Goal: Information Seeking & Learning: Learn about a topic

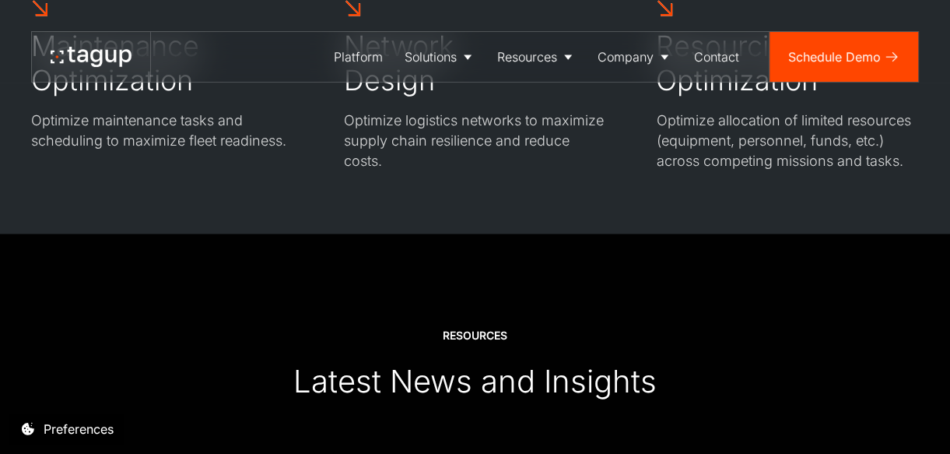
scroll to position [4364, 0]
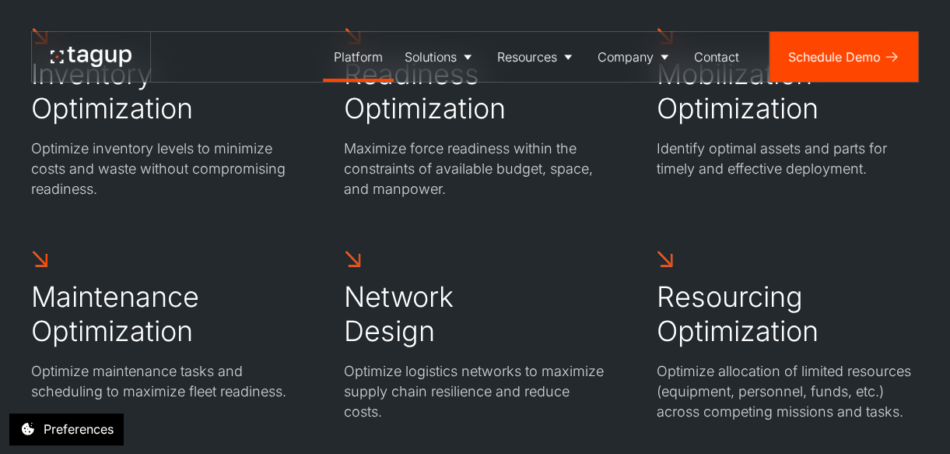
click at [366, 54] on div "Platform" at bounding box center [358, 56] width 49 height 19
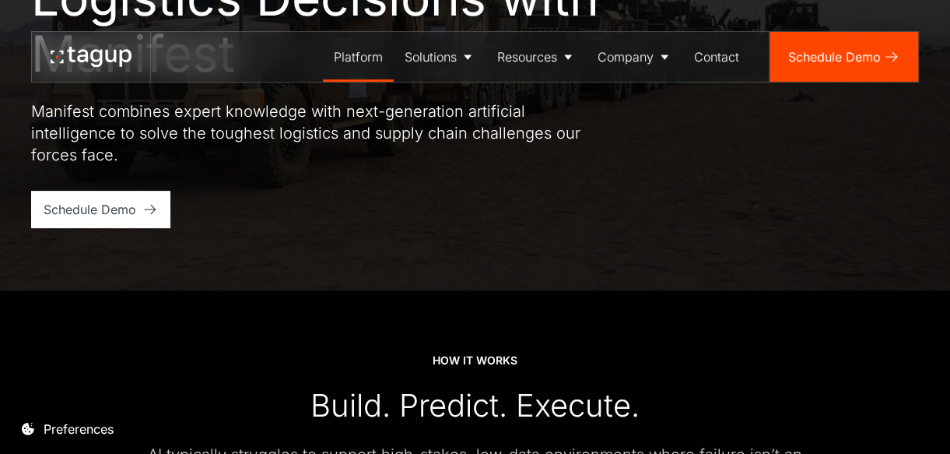
scroll to position [207, 0]
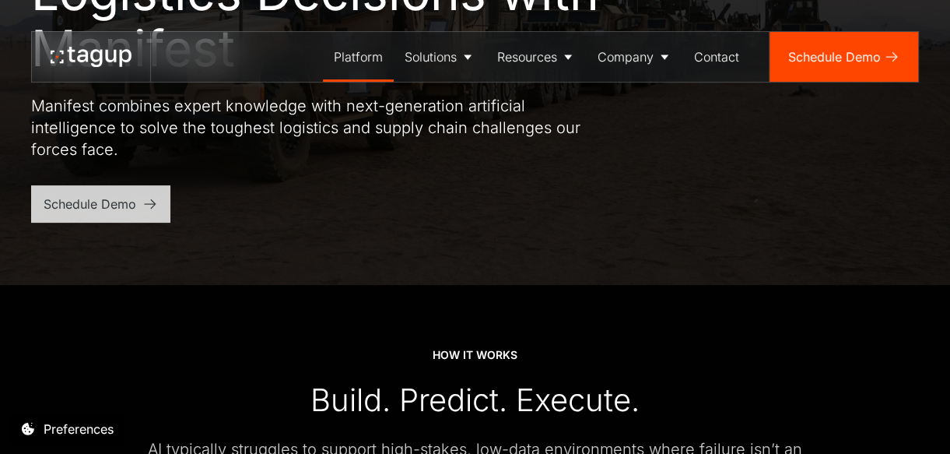
click at [89, 198] on div "Schedule Demo" at bounding box center [90, 204] width 93 height 19
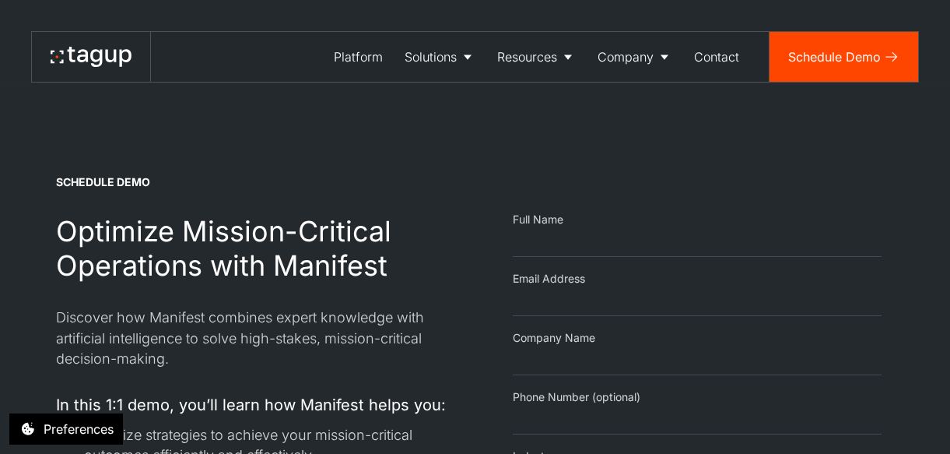
select select "Email Form"
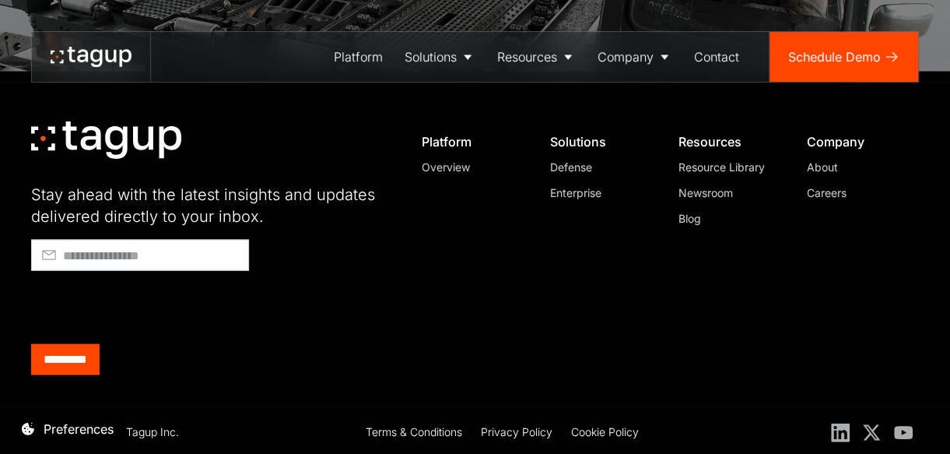
scroll to position [1712, 0]
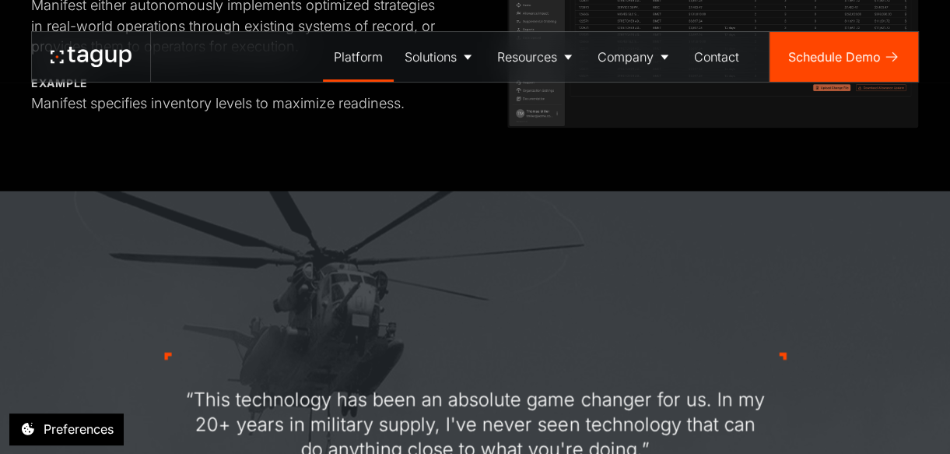
scroll to position [1870, 0]
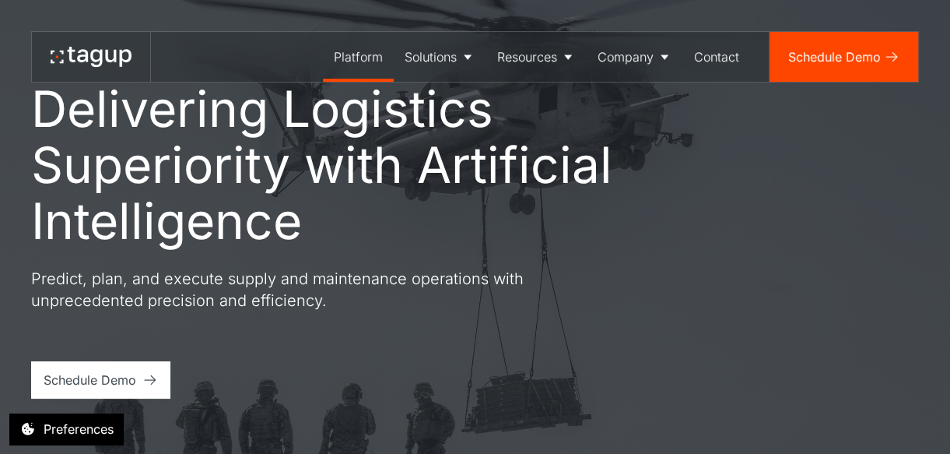
click at [367, 51] on div "Platform" at bounding box center [358, 56] width 49 height 19
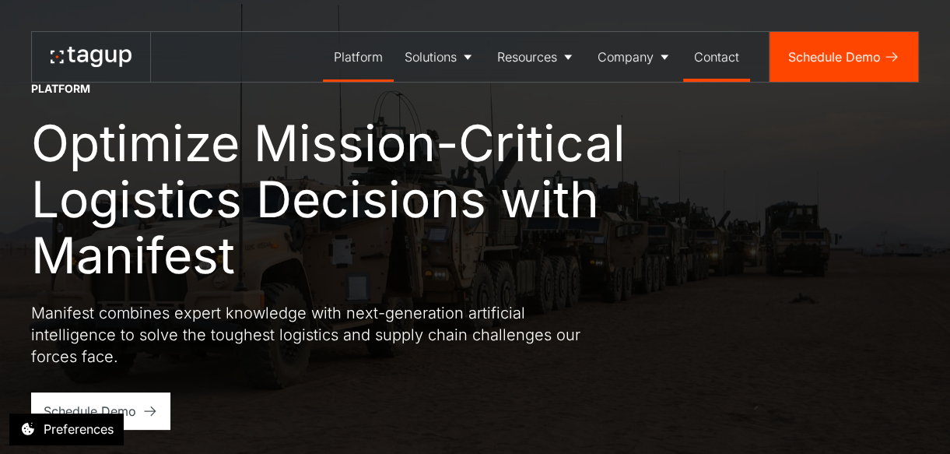
click at [739, 51] on link "Contact" at bounding box center [716, 57] width 67 height 50
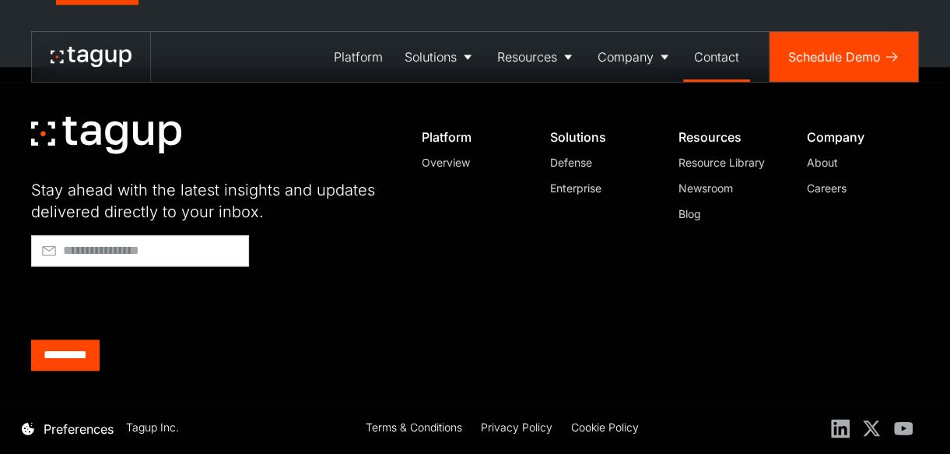
scroll to position [924, 0]
click at [78, 53] on icon at bounding box center [91, 57] width 81 height 20
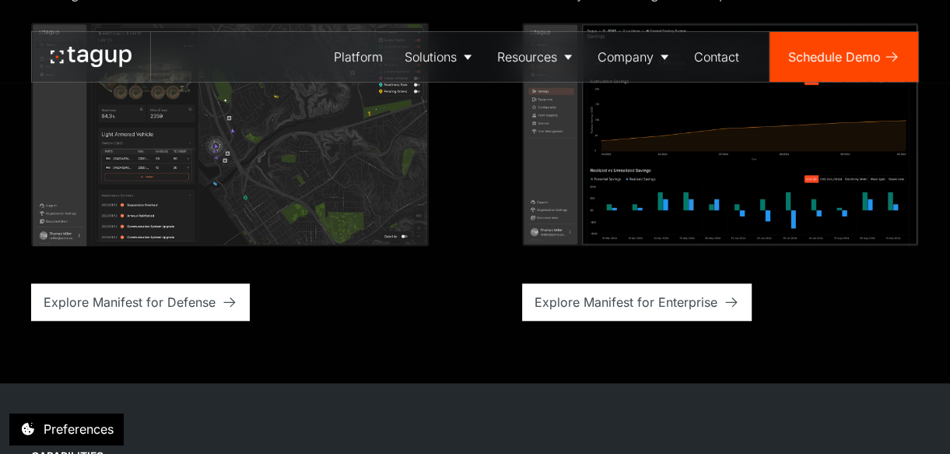
scroll to position [3874, 0]
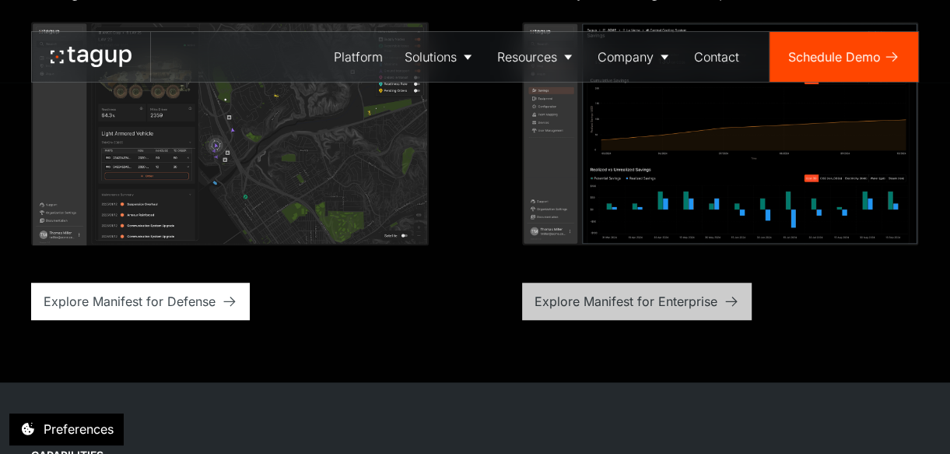
click at [631, 302] on div "Explore Manifest for Enterprise" at bounding box center [626, 301] width 183 height 19
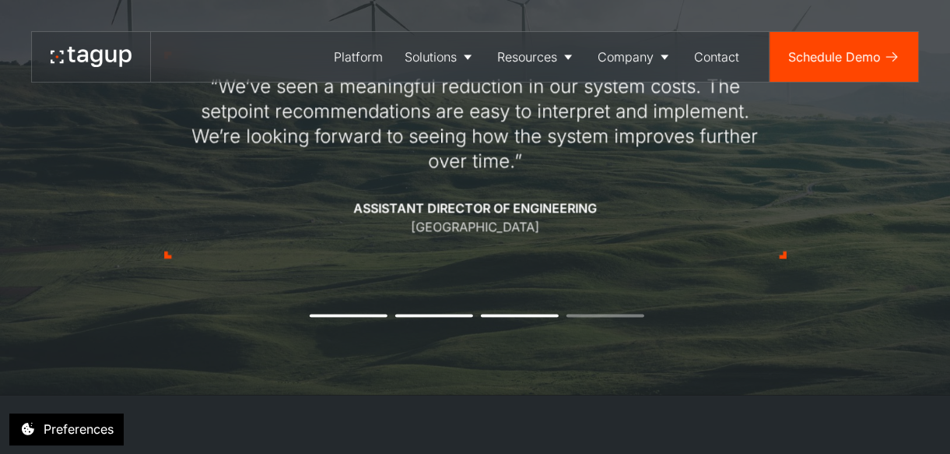
scroll to position [1245, 0]
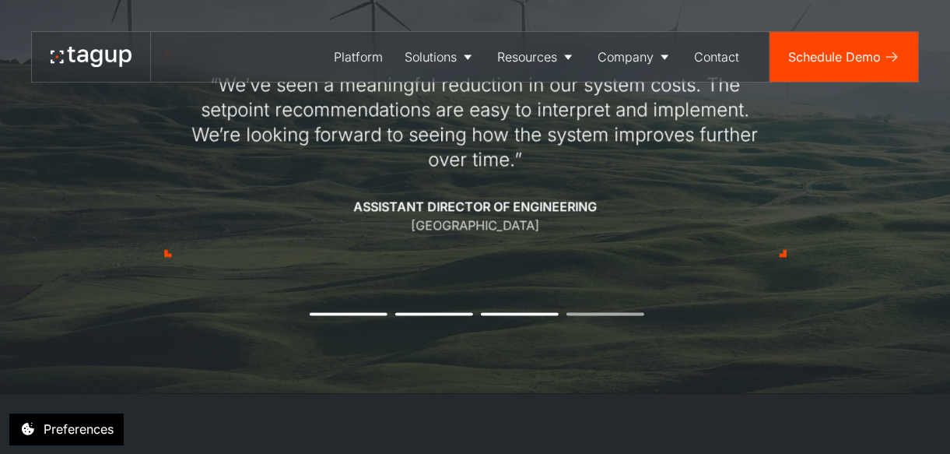
click at [606, 312] on li "4" at bounding box center [605, 313] width 78 height 3
click at [499, 312] on li "3" at bounding box center [520, 313] width 78 height 3
click at [522, 309] on div "“We’ve seen a meaningful reduction in our system costs. The setpoint recommenda…" at bounding box center [475, 153] width 623 height 355
click at [532, 312] on li "3" at bounding box center [520, 313] width 78 height 3
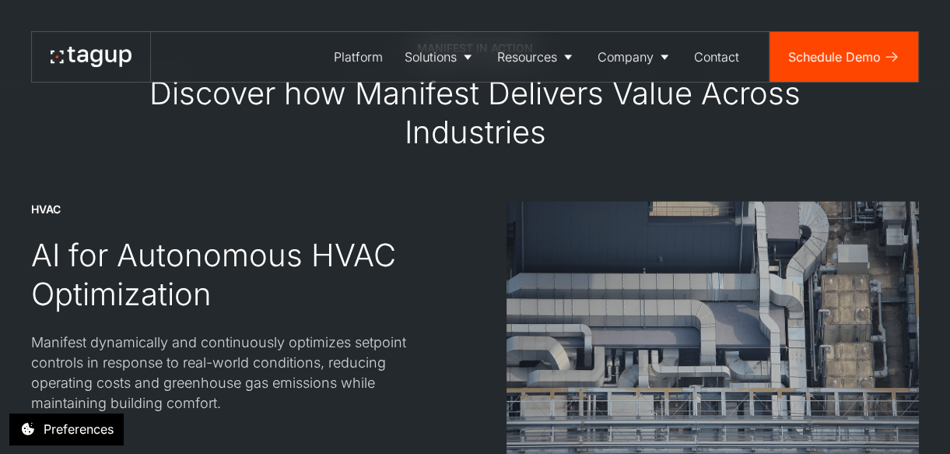
scroll to position [1763, 0]
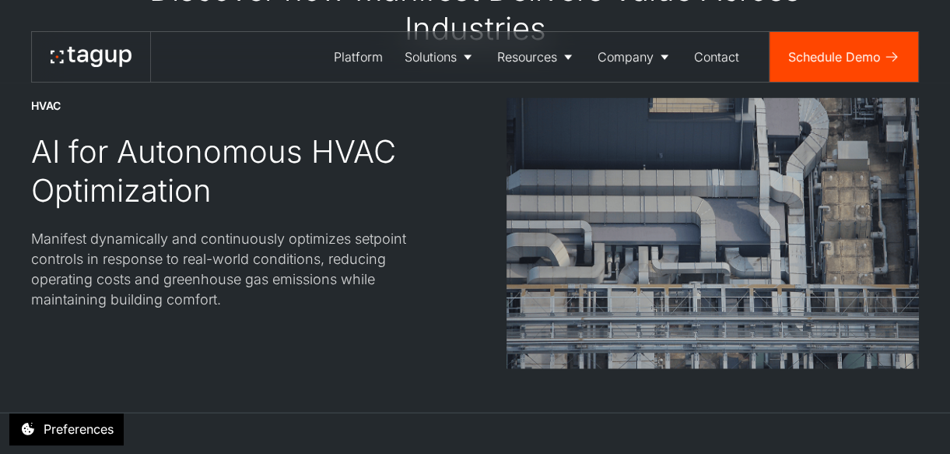
click at [690, 252] on img at bounding box center [713, 233] width 413 height 270
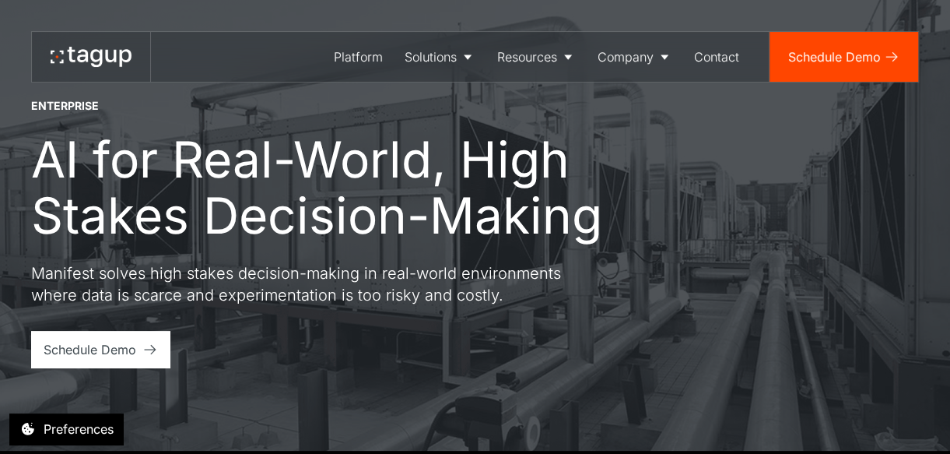
scroll to position [0, 0]
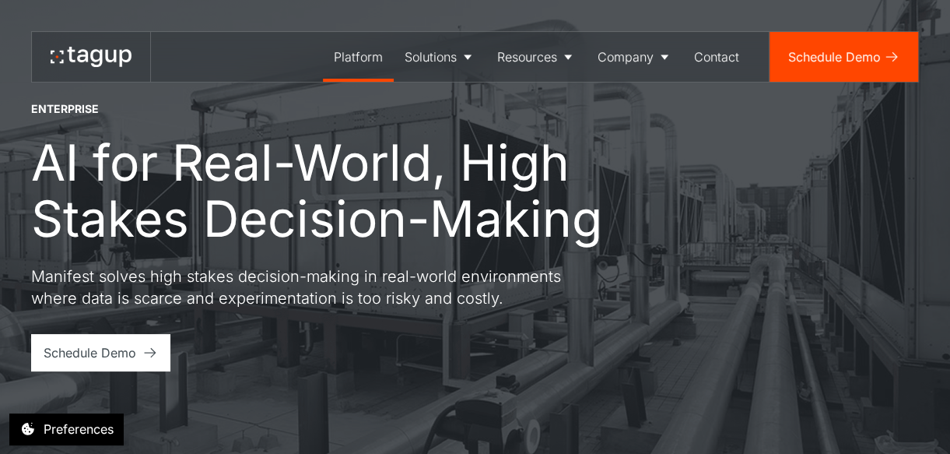
click at [353, 51] on div "Platform" at bounding box center [358, 56] width 49 height 19
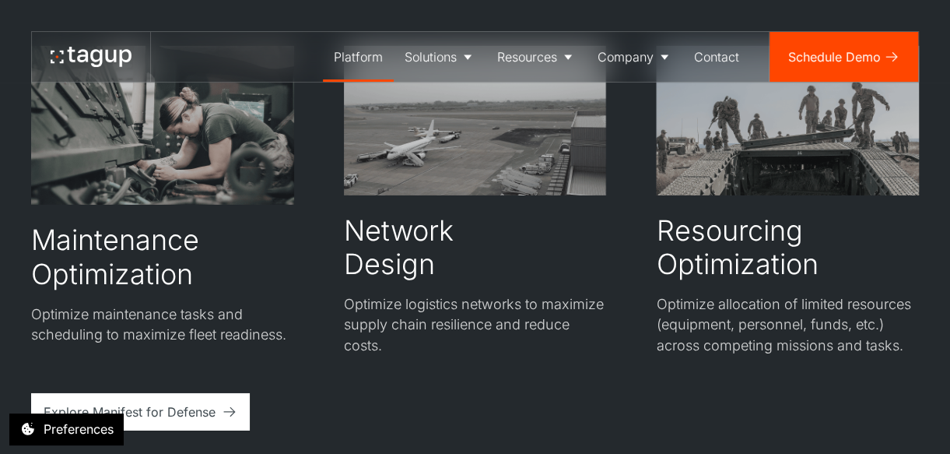
scroll to position [2801, 0]
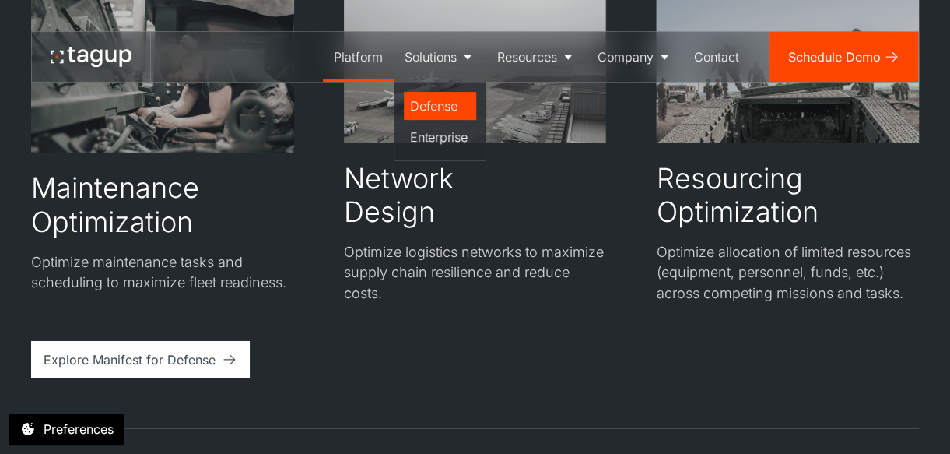
click at [432, 107] on div "Defense" at bounding box center [440, 105] width 60 height 19
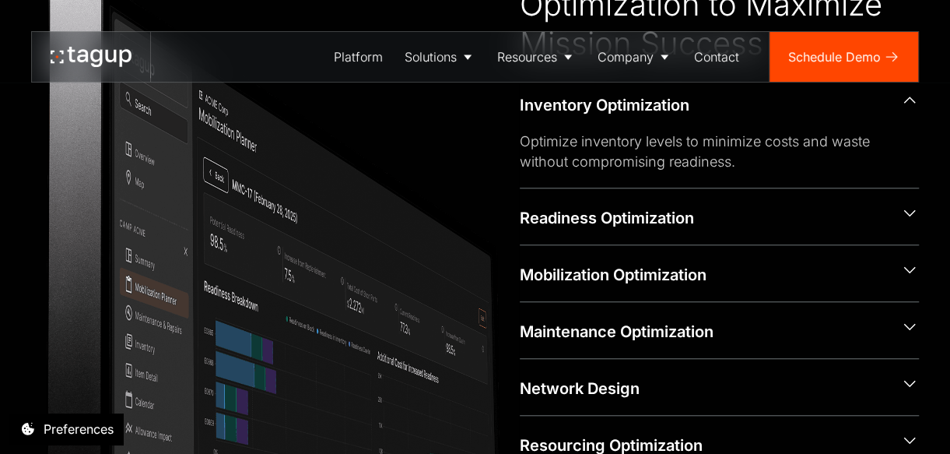
scroll to position [518, 0]
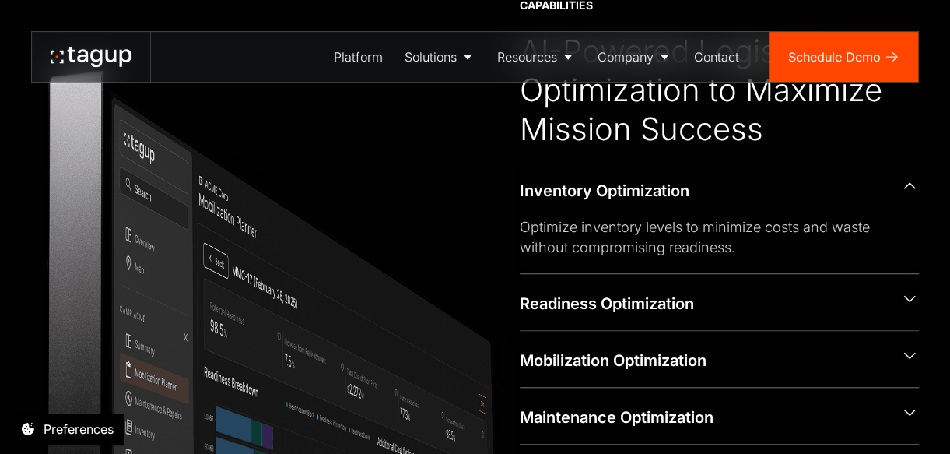
click at [702, 303] on div "Readiness Optimization" at bounding box center [704, 304] width 368 height 22
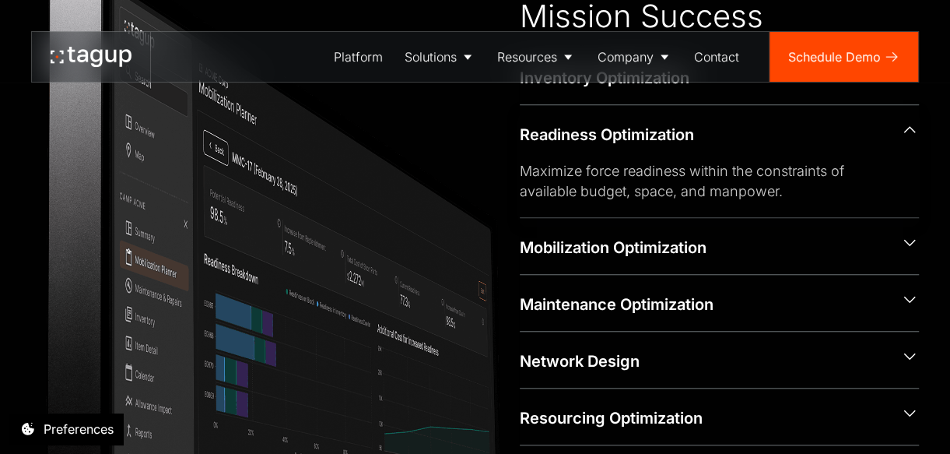
scroll to position [726, 0]
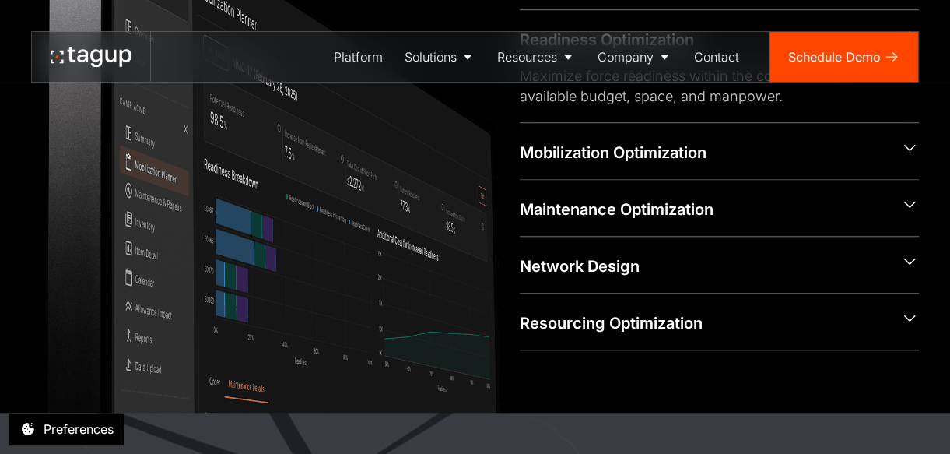
click at [618, 156] on div "Mobilization Optimization" at bounding box center [704, 153] width 368 height 22
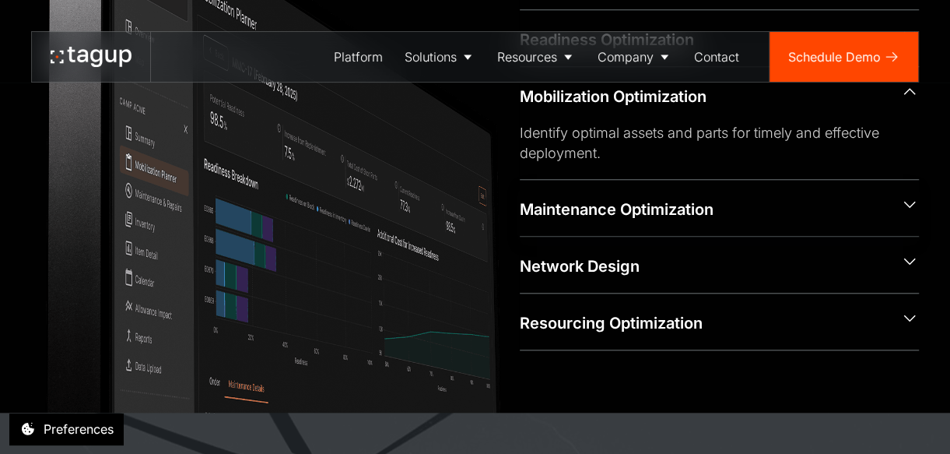
click at [699, 206] on div "Maintenance Optimization" at bounding box center [704, 209] width 368 height 22
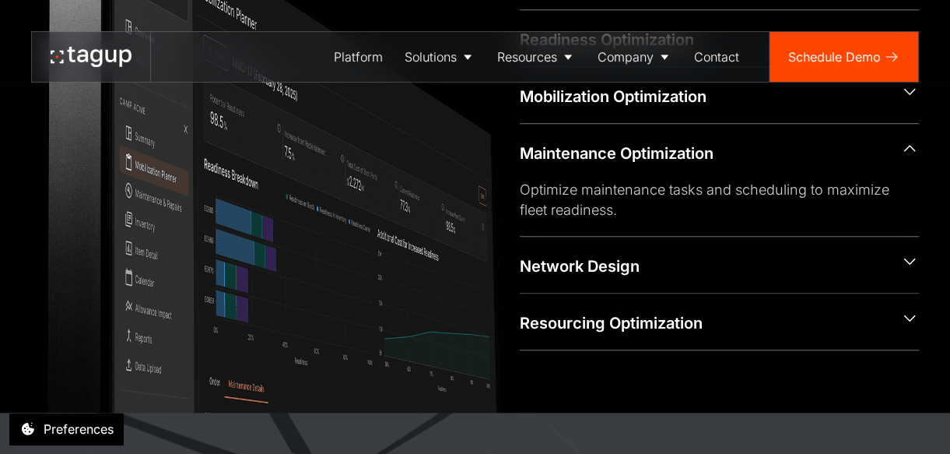
click at [611, 275] on div "Network Design" at bounding box center [704, 266] width 368 height 22
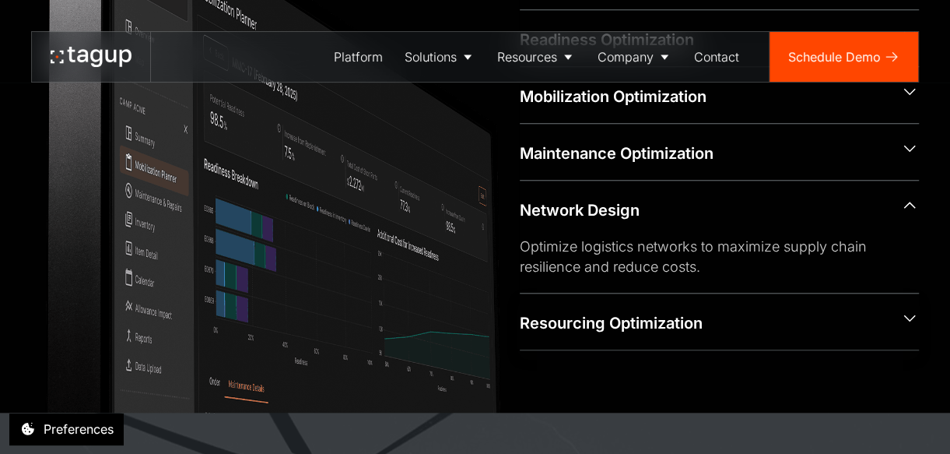
click at [612, 315] on div "Resourcing Optimization" at bounding box center [704, 323] width 368 height 22
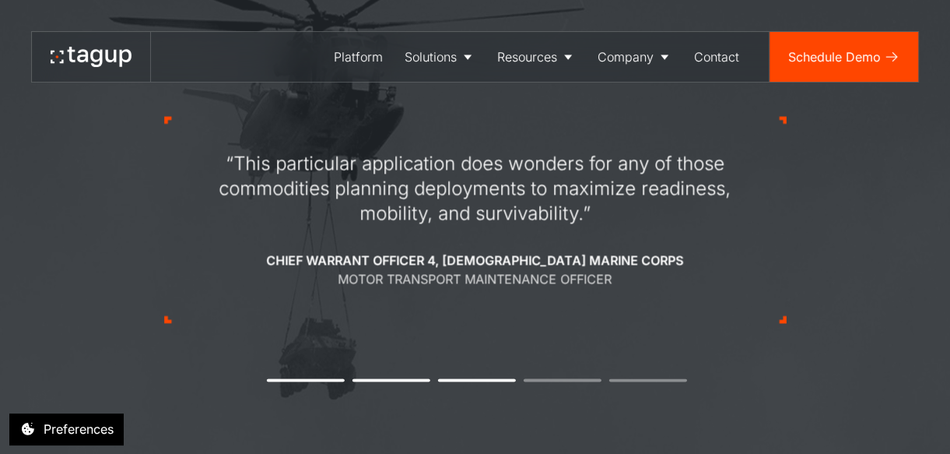
scroll to position [1349, 0]
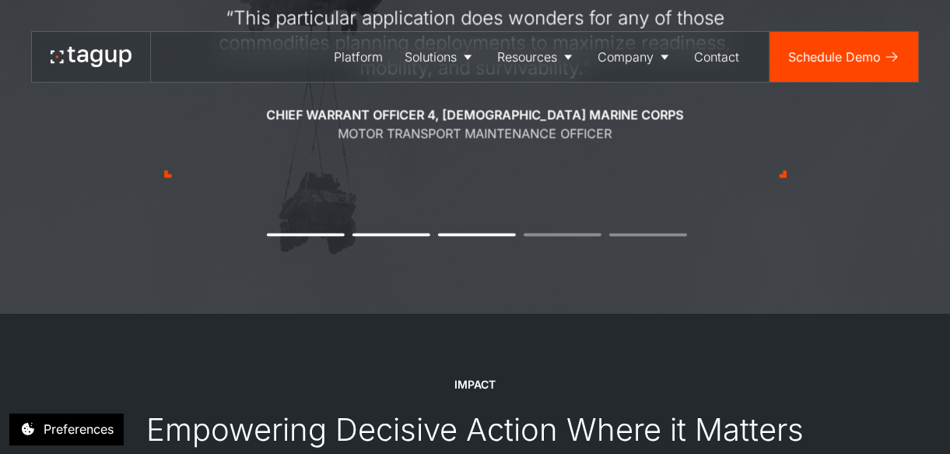
click at [563, 227] on div "“This particular application does wonders for any of those commodities planning…" at bounding box center [475, 74] width 623 height 355
click at [559, 233] on li "4" at bounding box center [563, 234] width 78 height 3
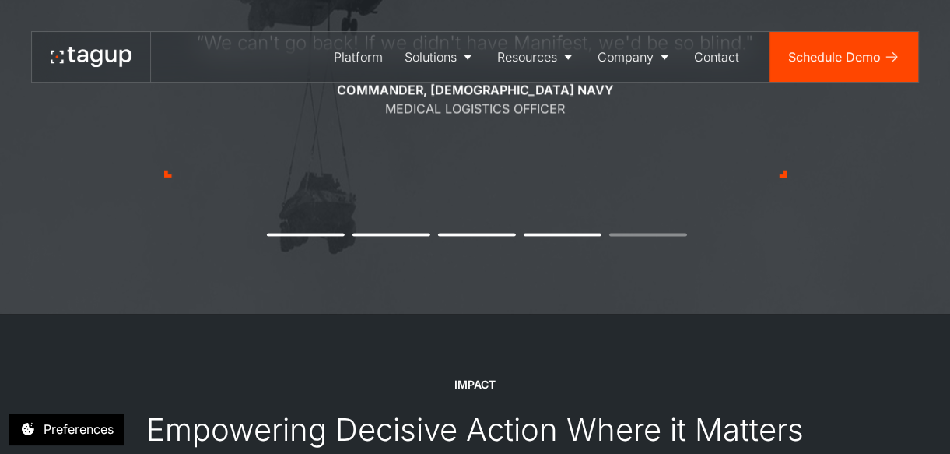
click at [636, 233] on div "“We can't go back! If we didn't have Manifest, we'd be so blind." Commander, U.…" at bounding box center [475, 74] width 623 height 355
click at [627, 233] on li "5" at bounding box center [648, 234] width 78 height 3
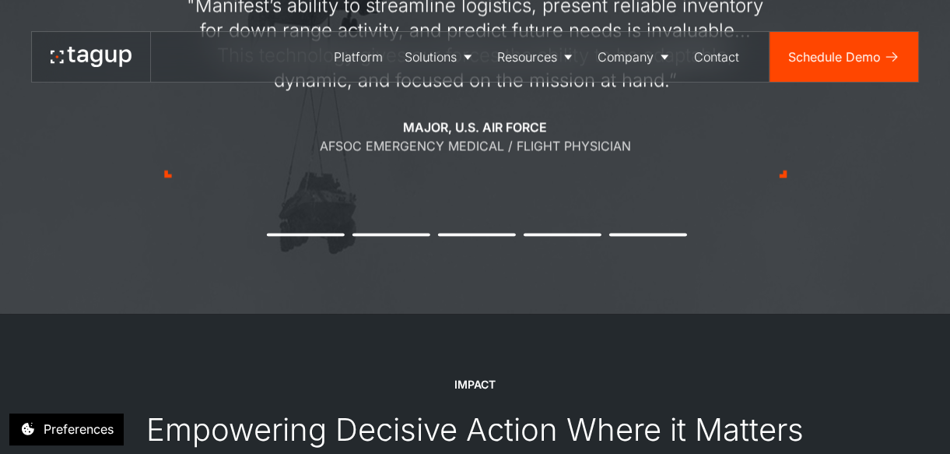
click at [627, 233] on li "5" at bounding box center [648, 234] width 78 height 3
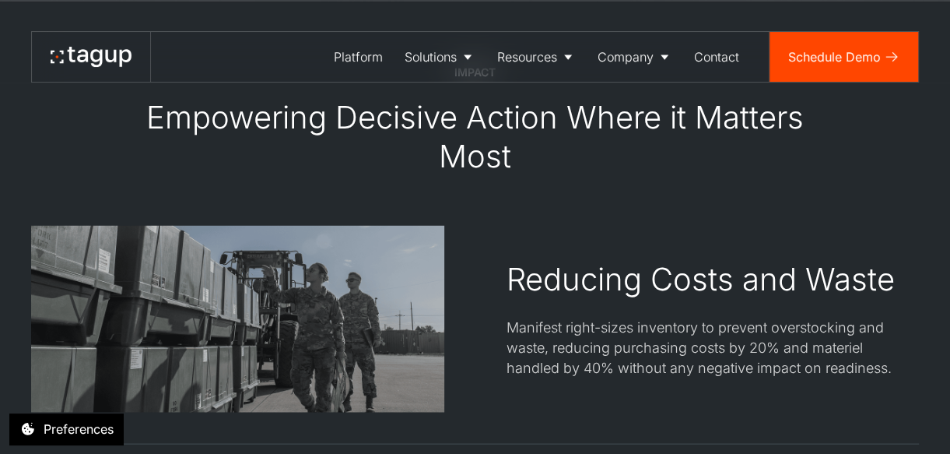
scroll to position [1142, 0]
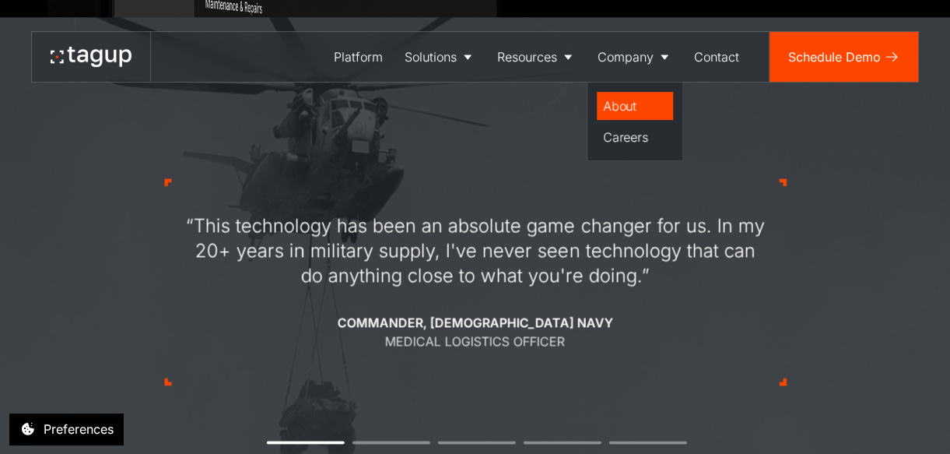
click at [629, 107] on div "About" at bounding box center [635, 105] width 64 height 19
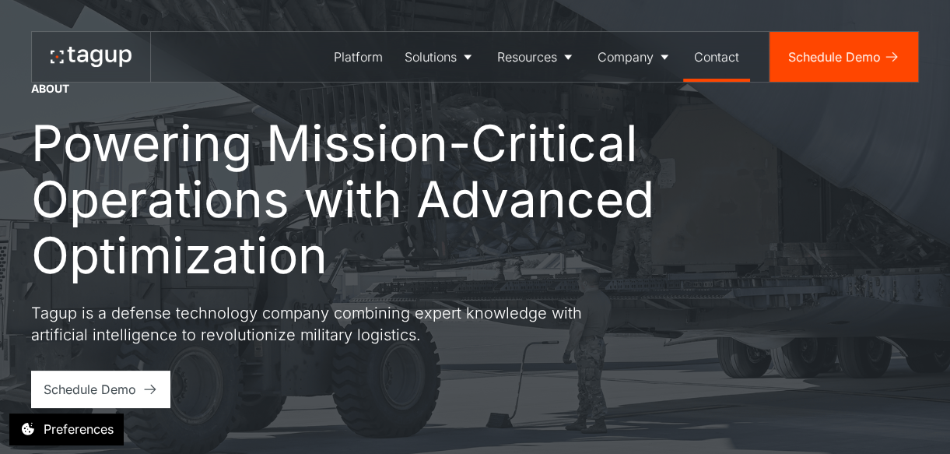
click at [710, 53] on div "Contact" at bounding box center [716, 56] width 45 height 19
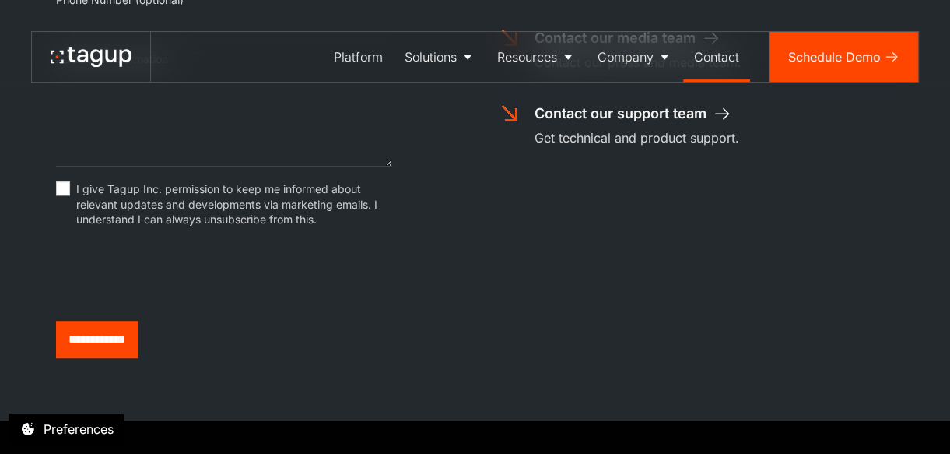
scroll to position [623, 0]
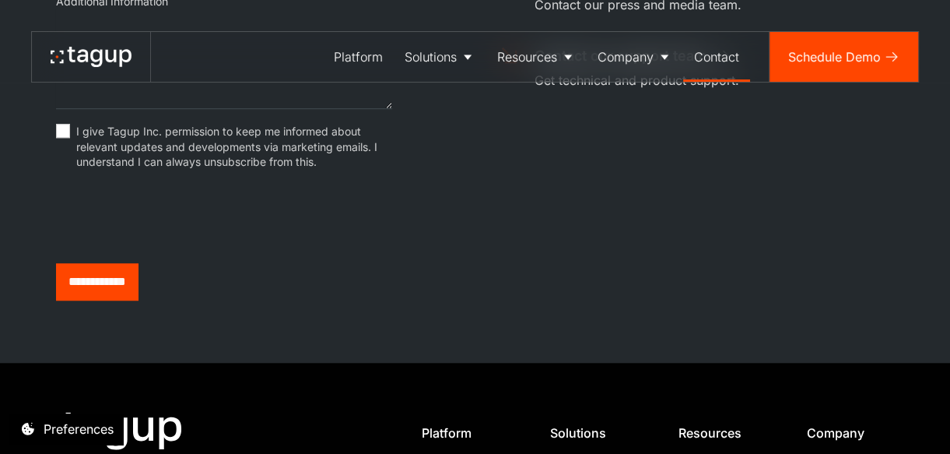
click at [61, 135] on div "Contact page" at bounding box center [63, 131] width 14 height 14
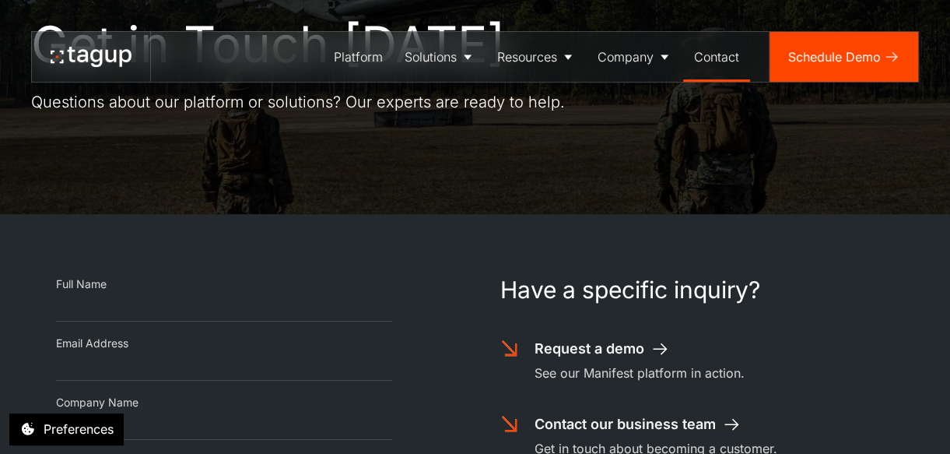
scroll to position [0, 0]
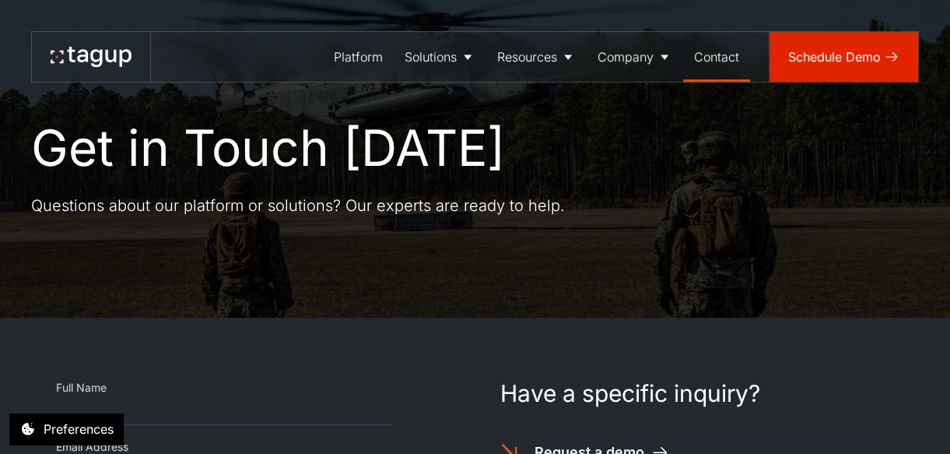
click at [858, 66] on link "Schedule Demo" at bounding box center [844, 57] width 149 height 50
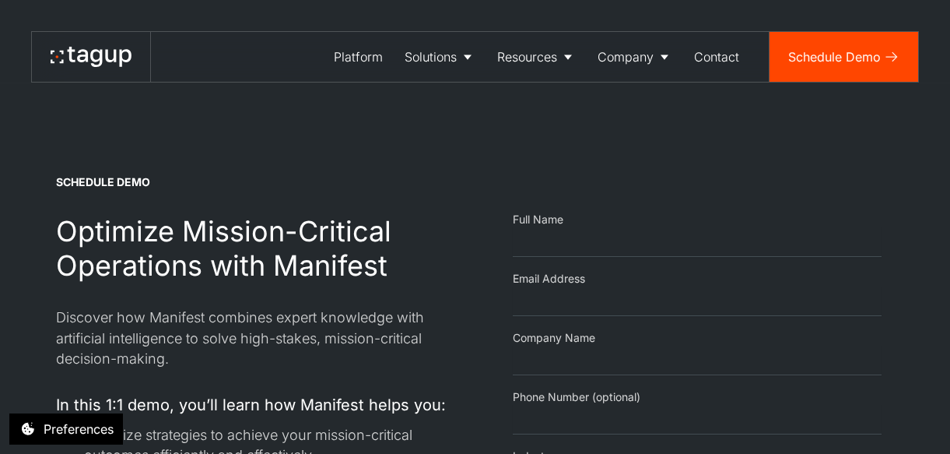
select select "Email Form"
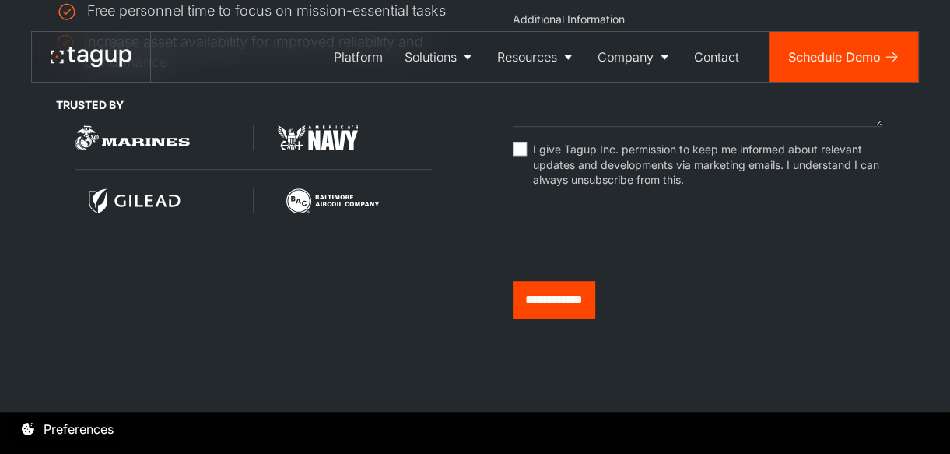
scroll to position [518, 0]
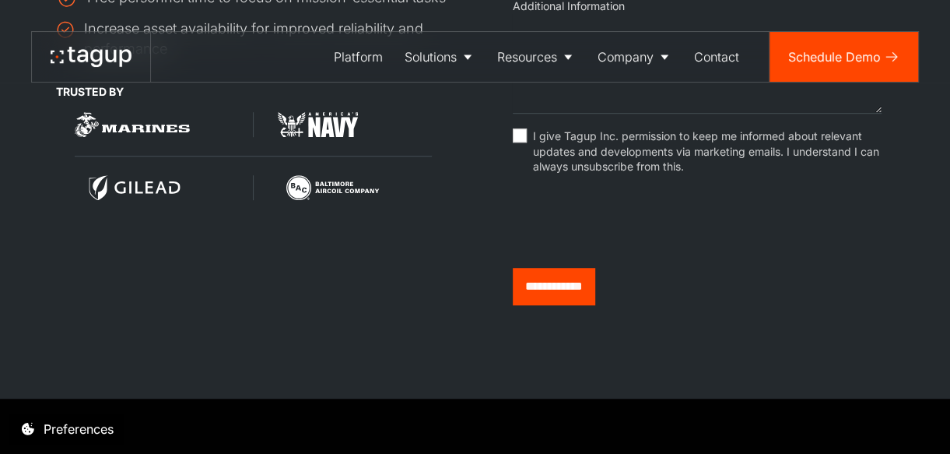
click at [528, 142] on label "I give Tagup Inc. permission to keep me informed about relevant updates and dev…" at bounding box center [697, 158] width 369 height 60
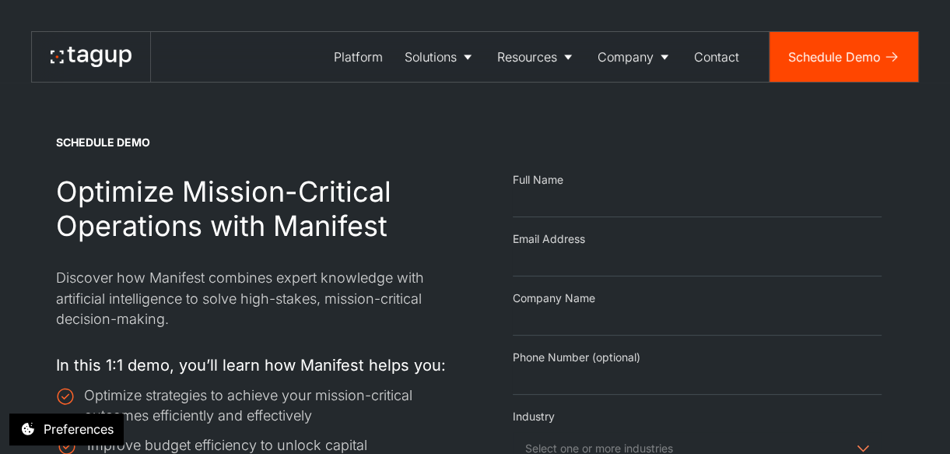
scroll to position [0, 0]
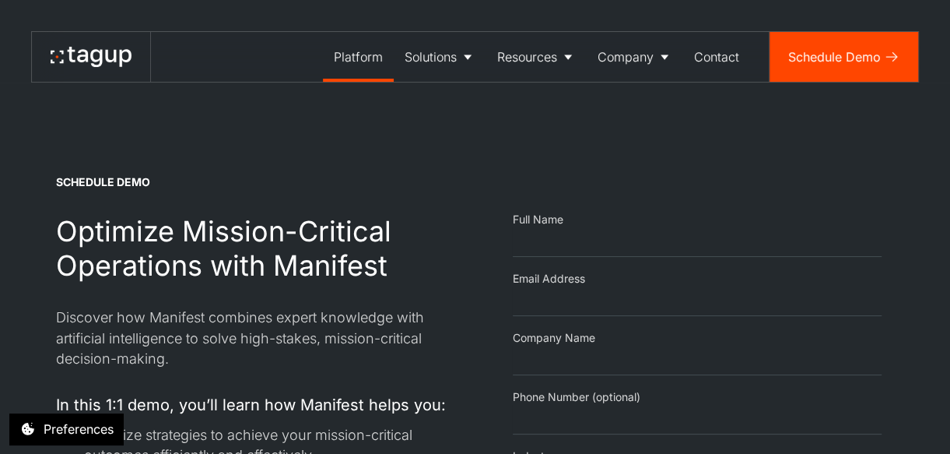
click at [368, 61] on div "Platform" at bounding box center [358, 56] width 49 height 19
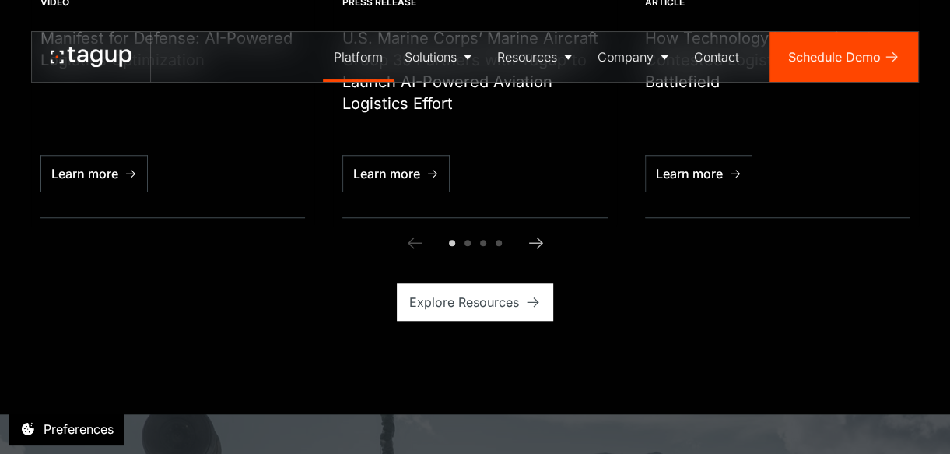
scroll to position [3942, 0]
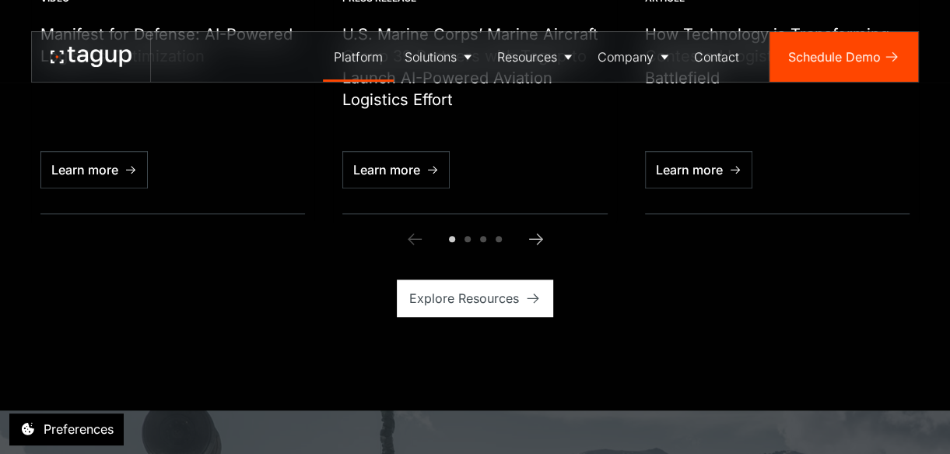
click at [468, 236] on span "Go to slide 2" at bounding box center [468, 239] width 6 height 6
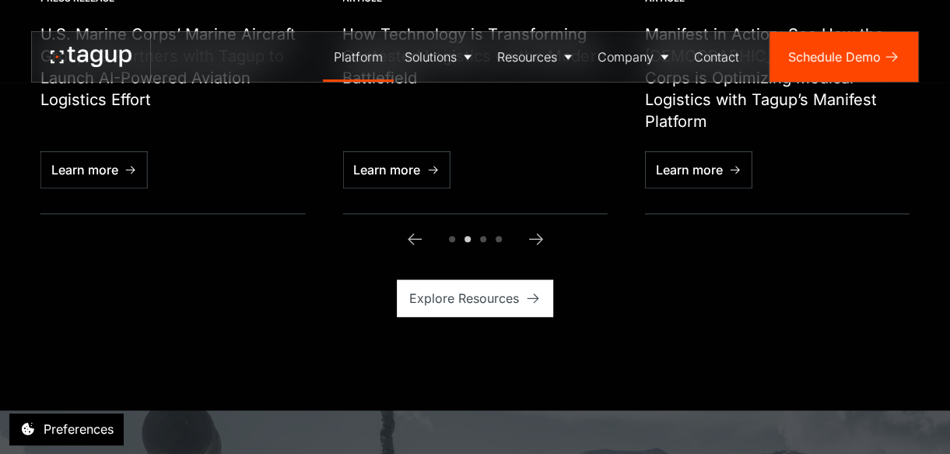
click at [483, 236] on span "Go to slide 3" at bounding box center [483, 239] width 6 height 6
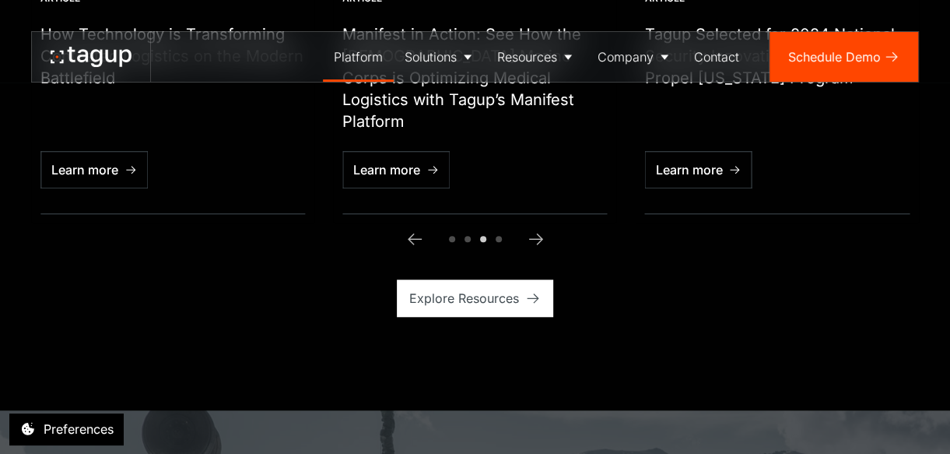
click at [496, 236] on span "Go to slide 4" at bounding box center [499, 239] width 6 height 6
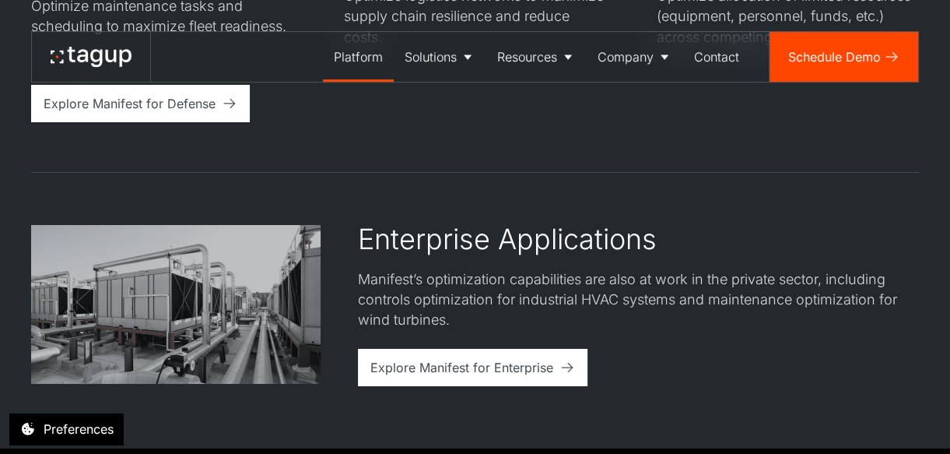
scroll to position [3113, 0]
